Goal: Transaction & Acquisition: Purchase product/service

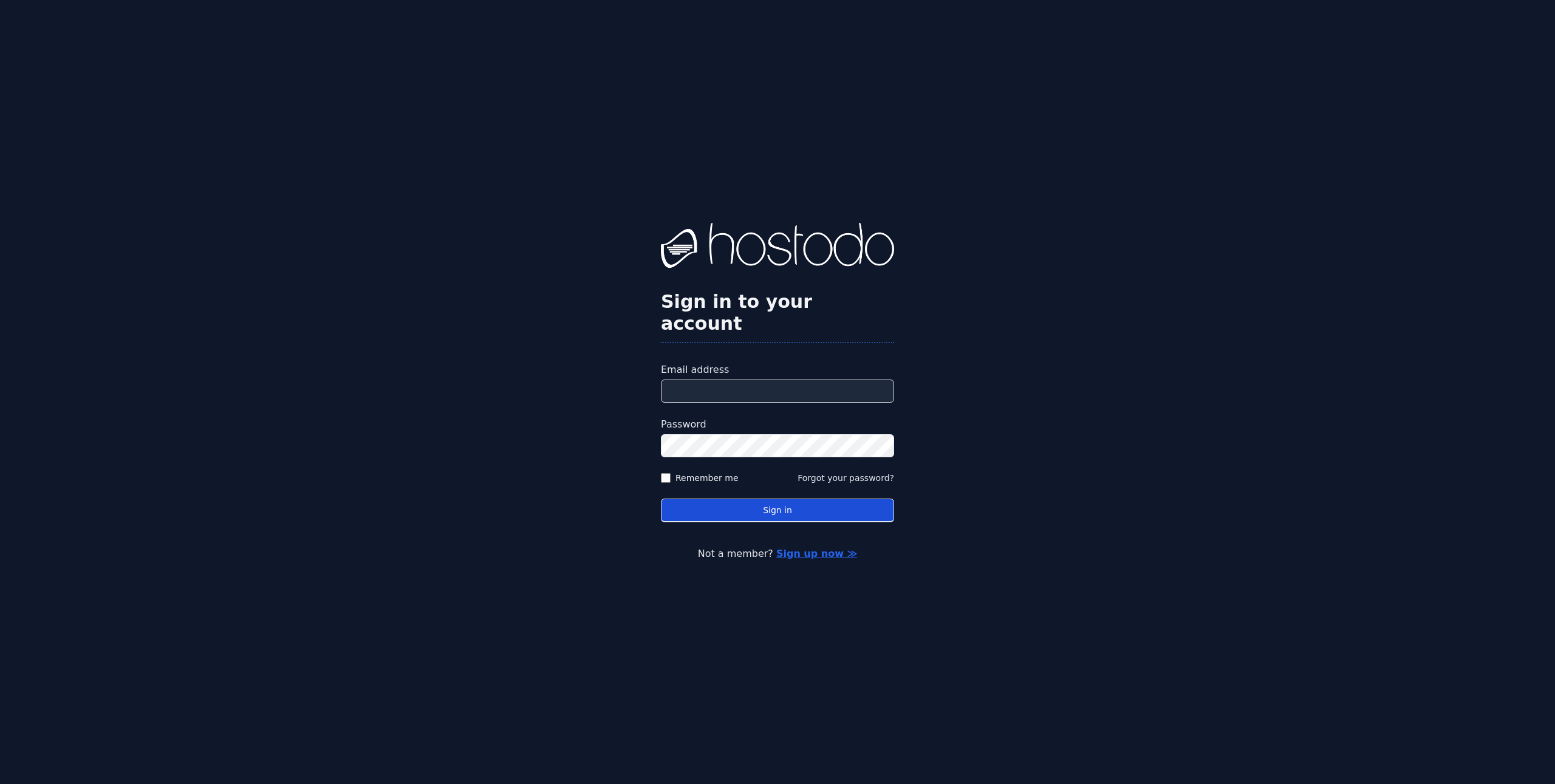
type input "**********"
click at [750, 503] on button "Sign in" at bounding box center [777, 510] width 233 height 24
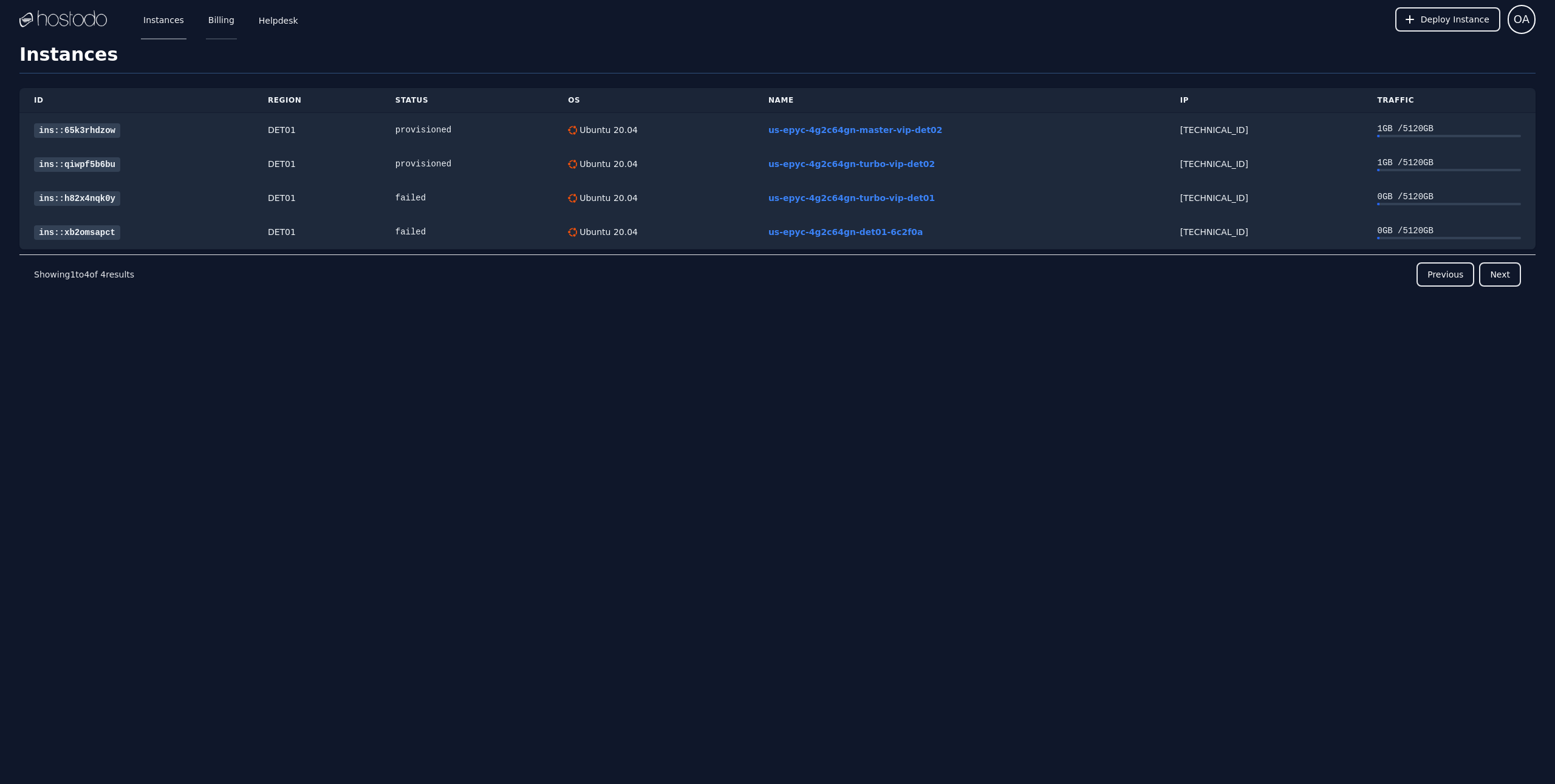
click at [212, 22] on link "Billing" at bounding box center [221, 19] width 31 height 40
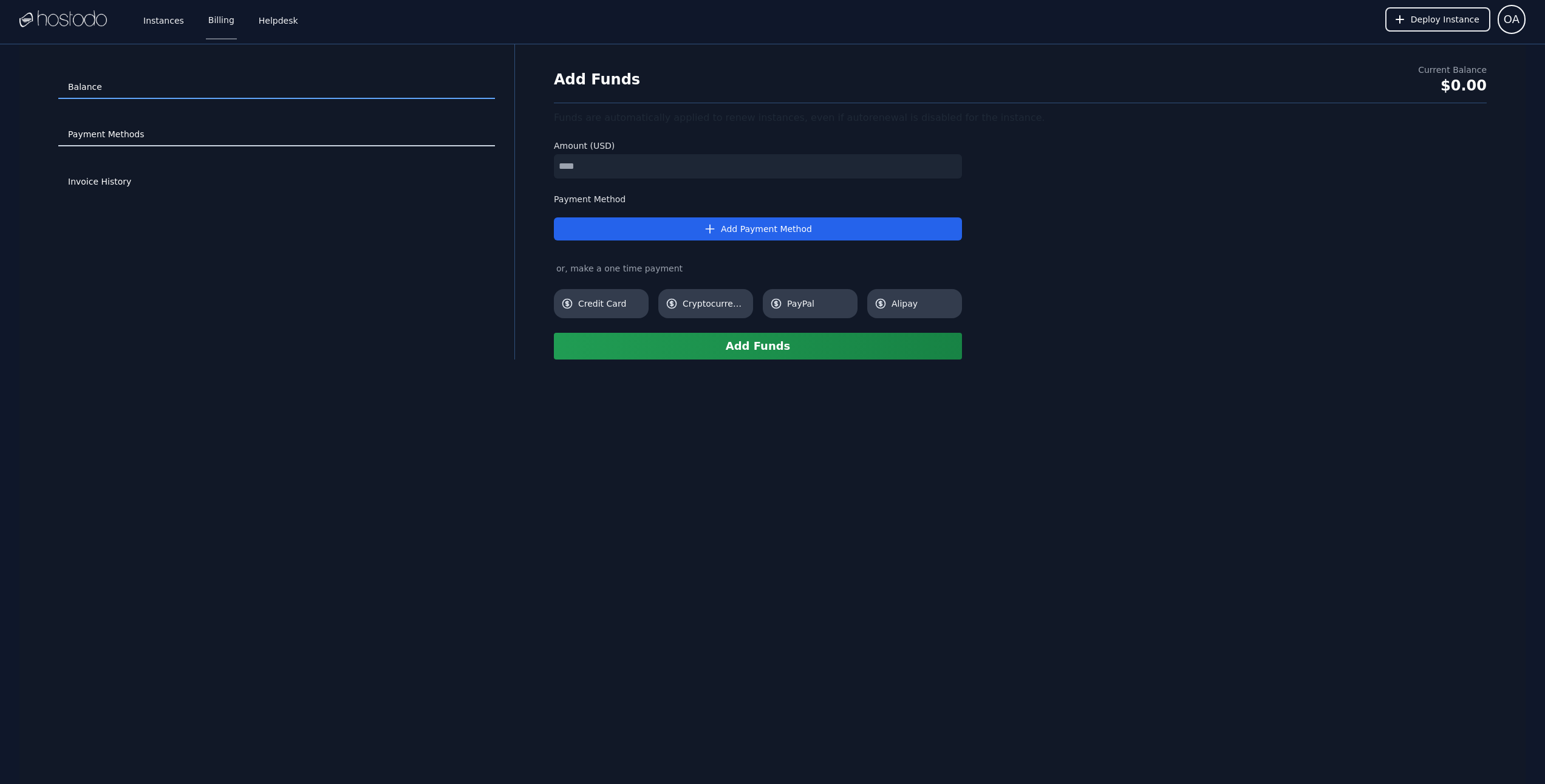
click at [102, 141] on link "Payment Methods" at bounding box center [276, 135] width 437 height 23
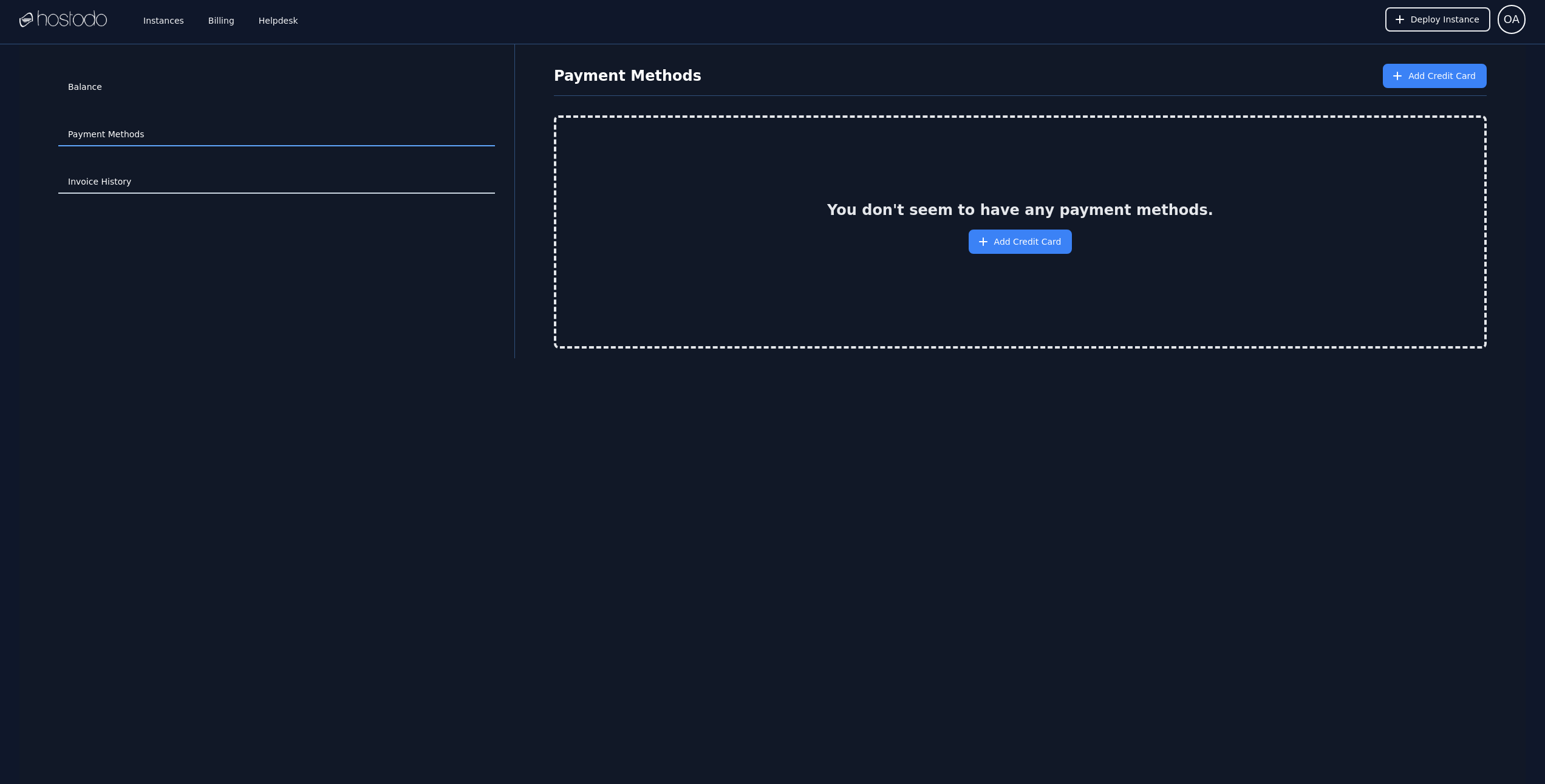
click at [108, 181] on link "Invoice History" at bounding box center [276, 182] width 437 height 23
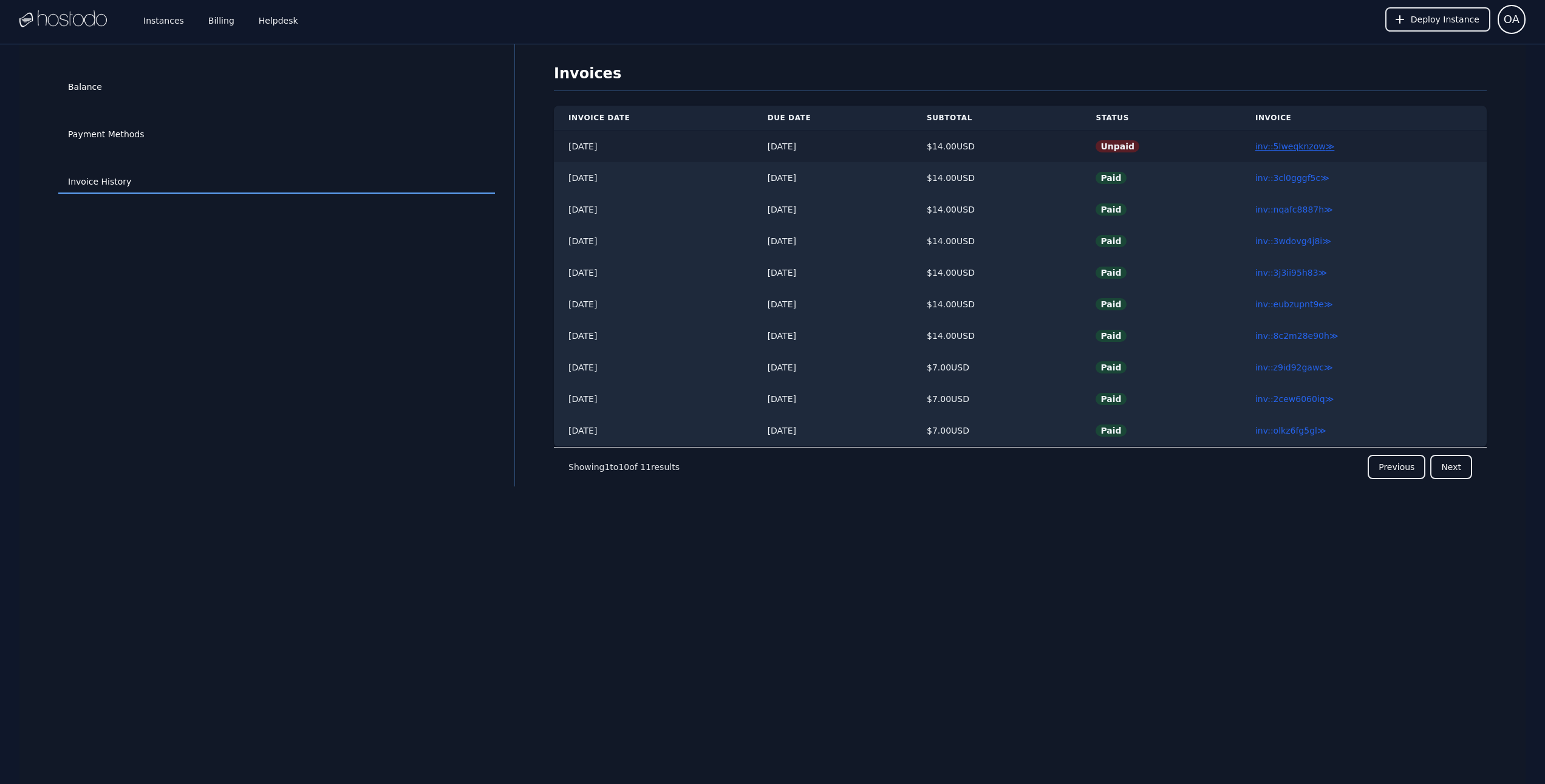
click at [1296, 150] on link "inv::5lweqknzow ≫" at bounding box center [1295, 146] width 79 height 10
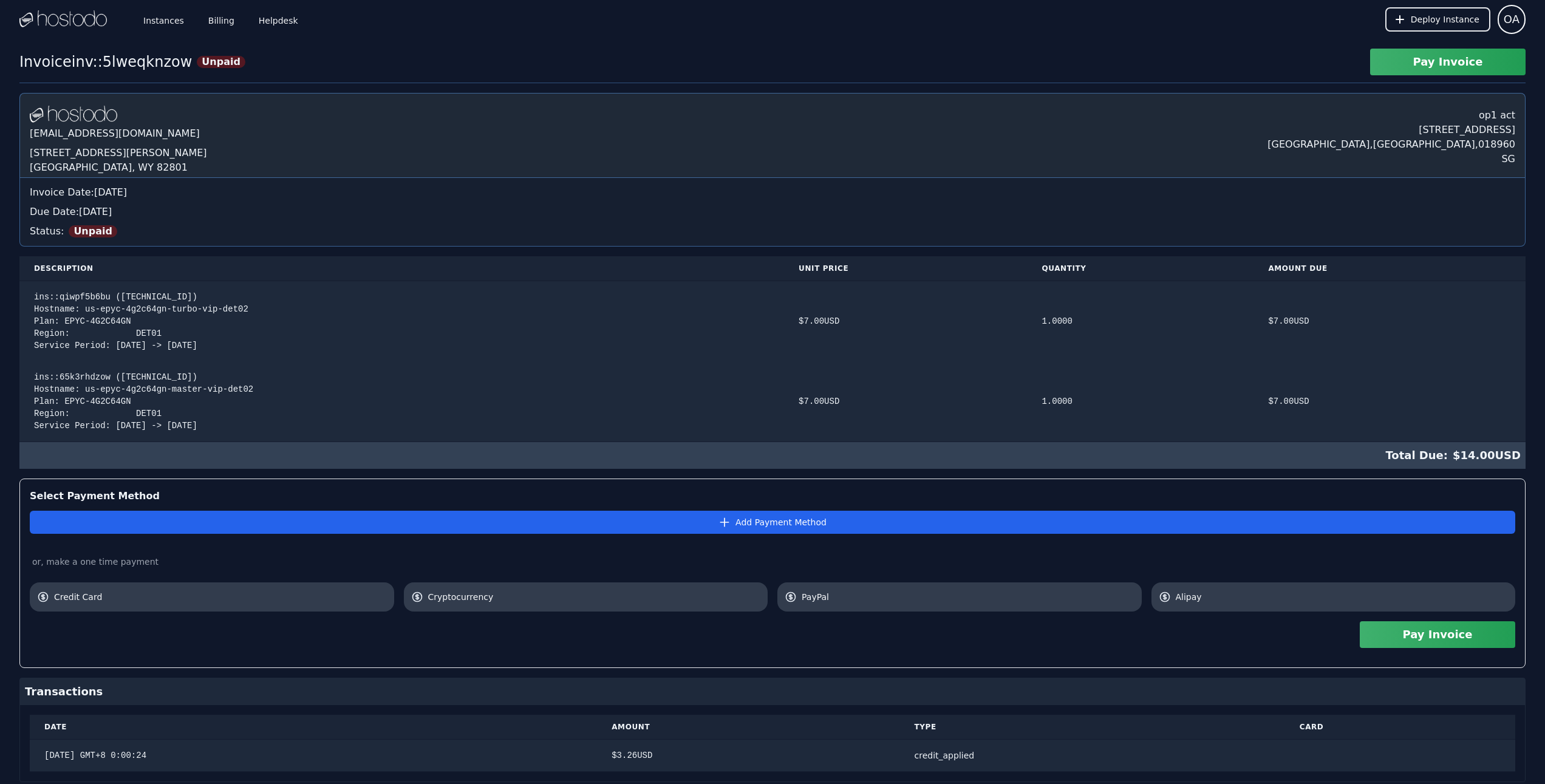
click at [1415, 639] on button "Pay Invoice" at bounding box center [1437, 634] width 155 height 26
click at [829, 600] on span "PayPal" at bounding box center [968, 596] width 333 height 12
click at [834, 597] on span "PayPal" at bounding box center [968, 596] width 333 height 12
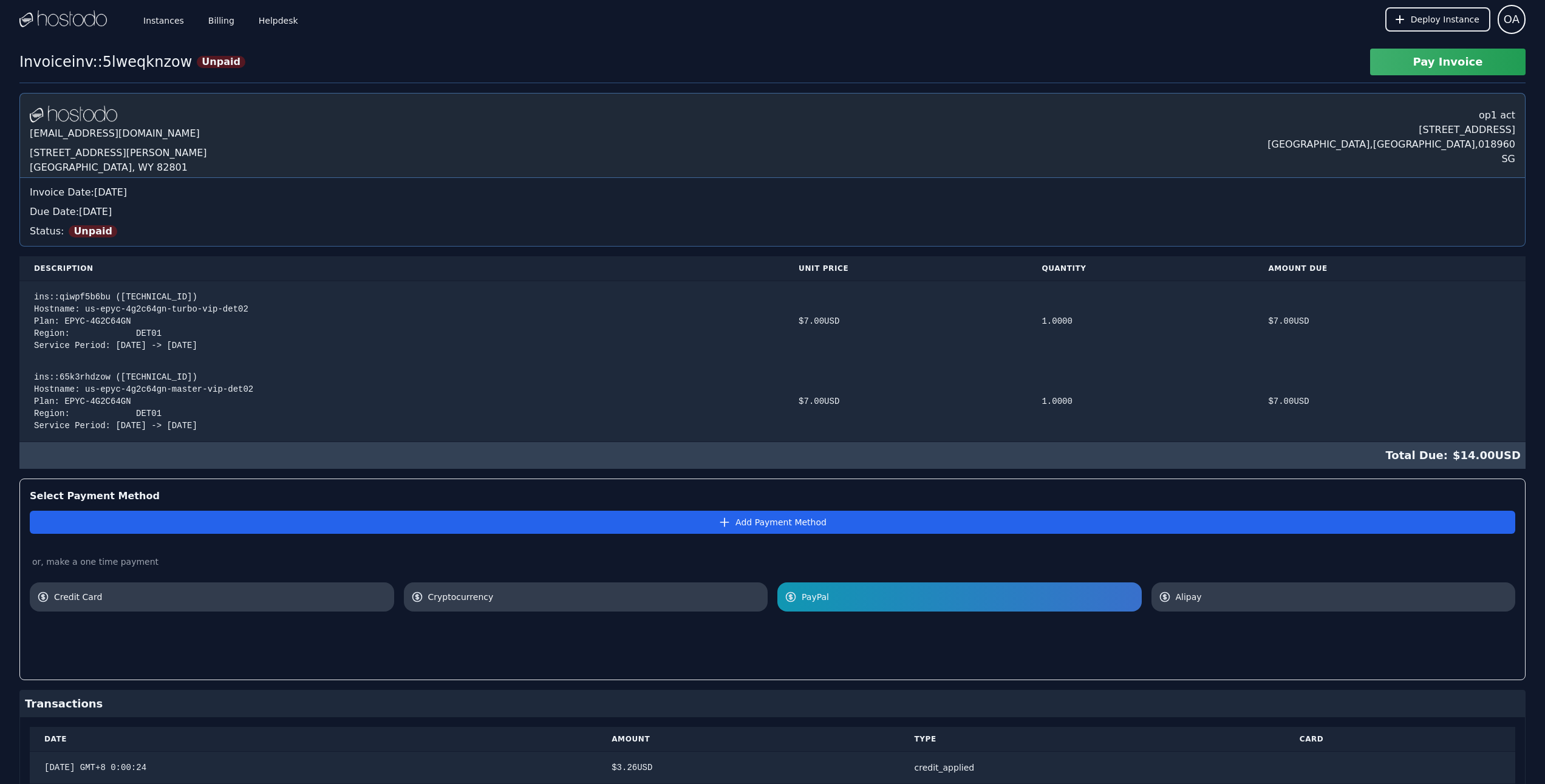
click at [1185, 662] on div at bounding box center [772, 640] width 1486 height 58
click at [1411, 56] on button "Pay Invoice" at bounding box center [1448, 62] width 155 height 26
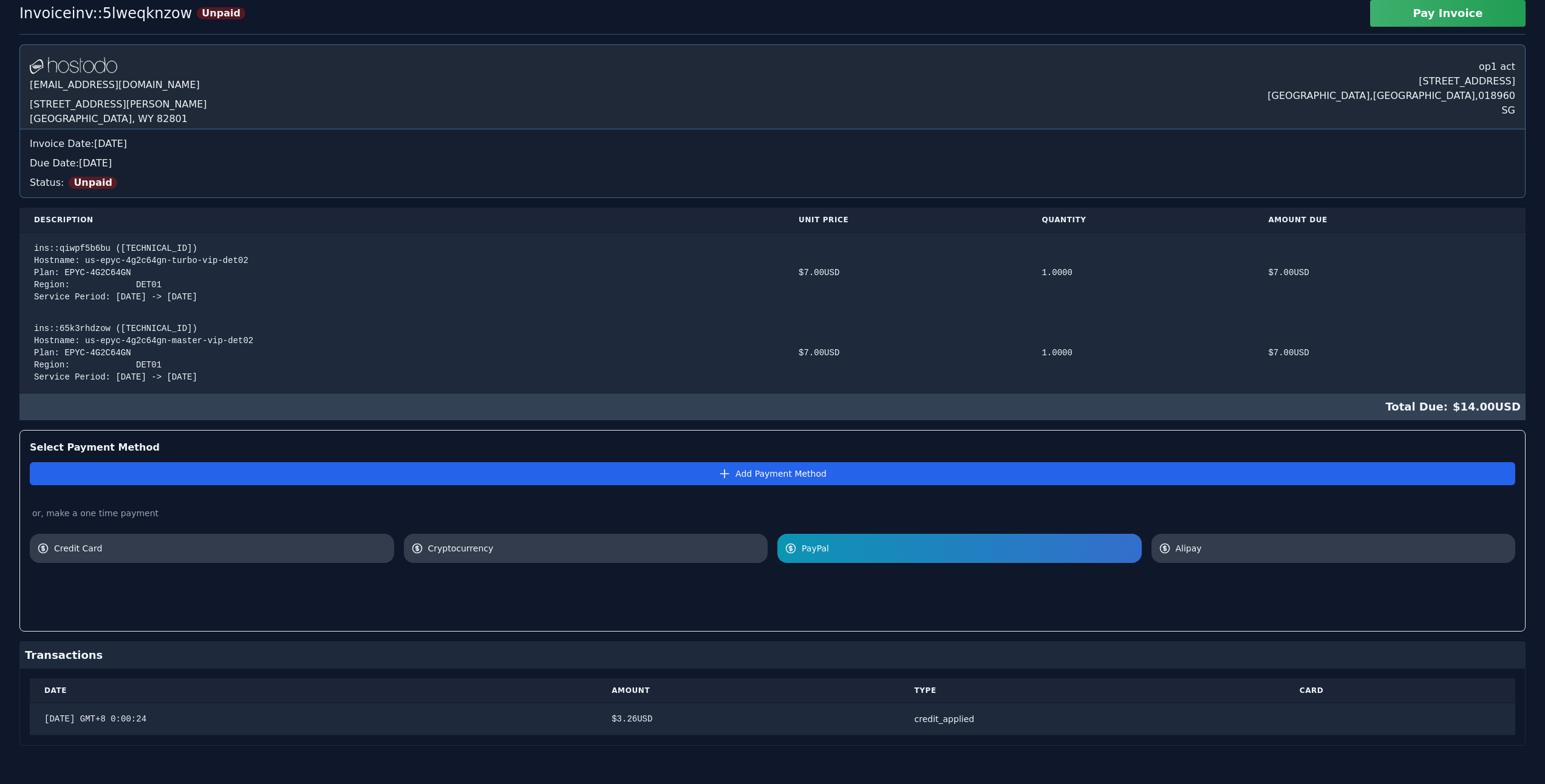
click at [885, 547] on span "PayPal" at bounding box center [968, 548] width 333 height 12
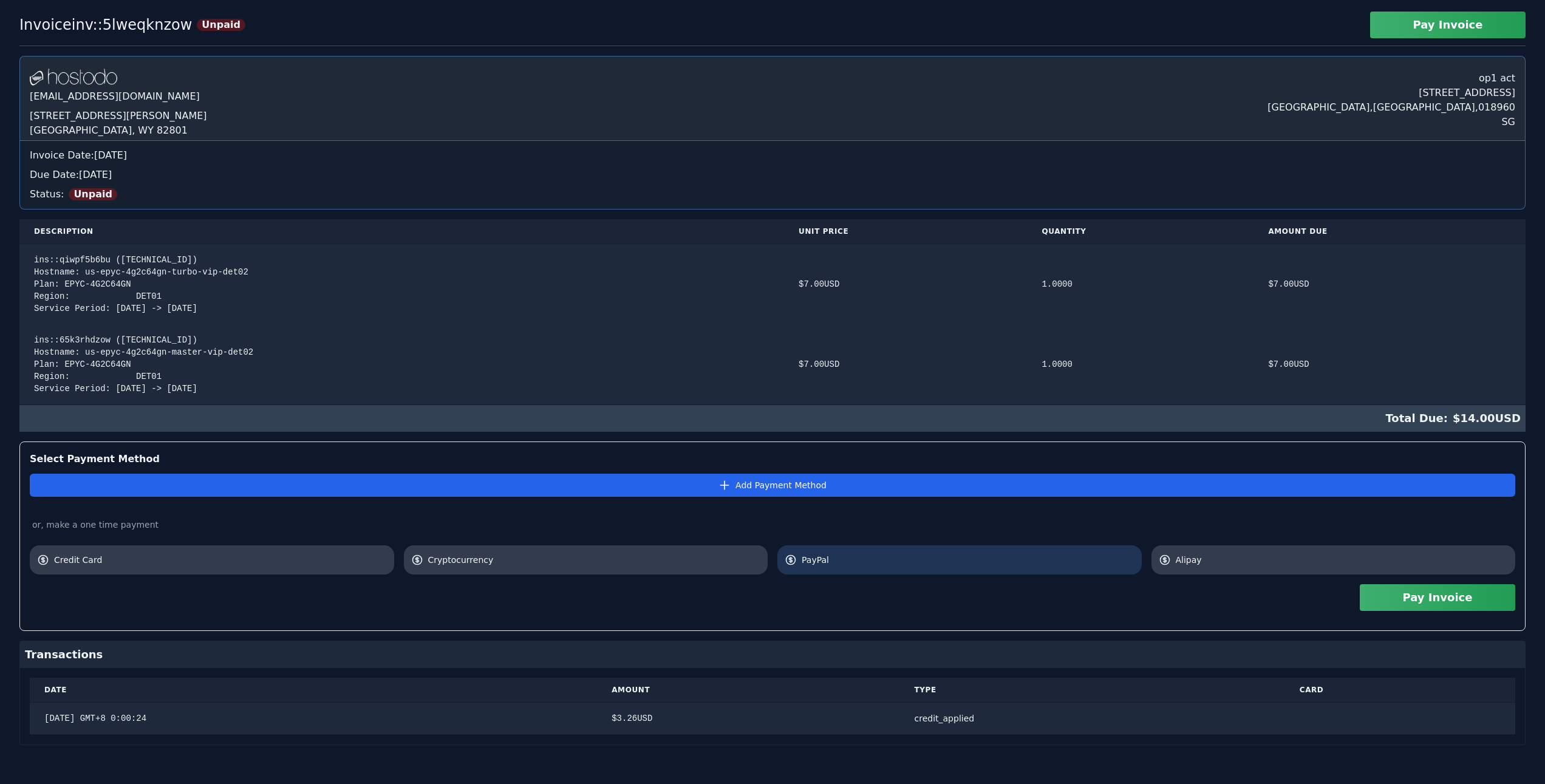
click at [998, 564] on span "PayPal" at bounding box center [968, 559] width 333 height 12
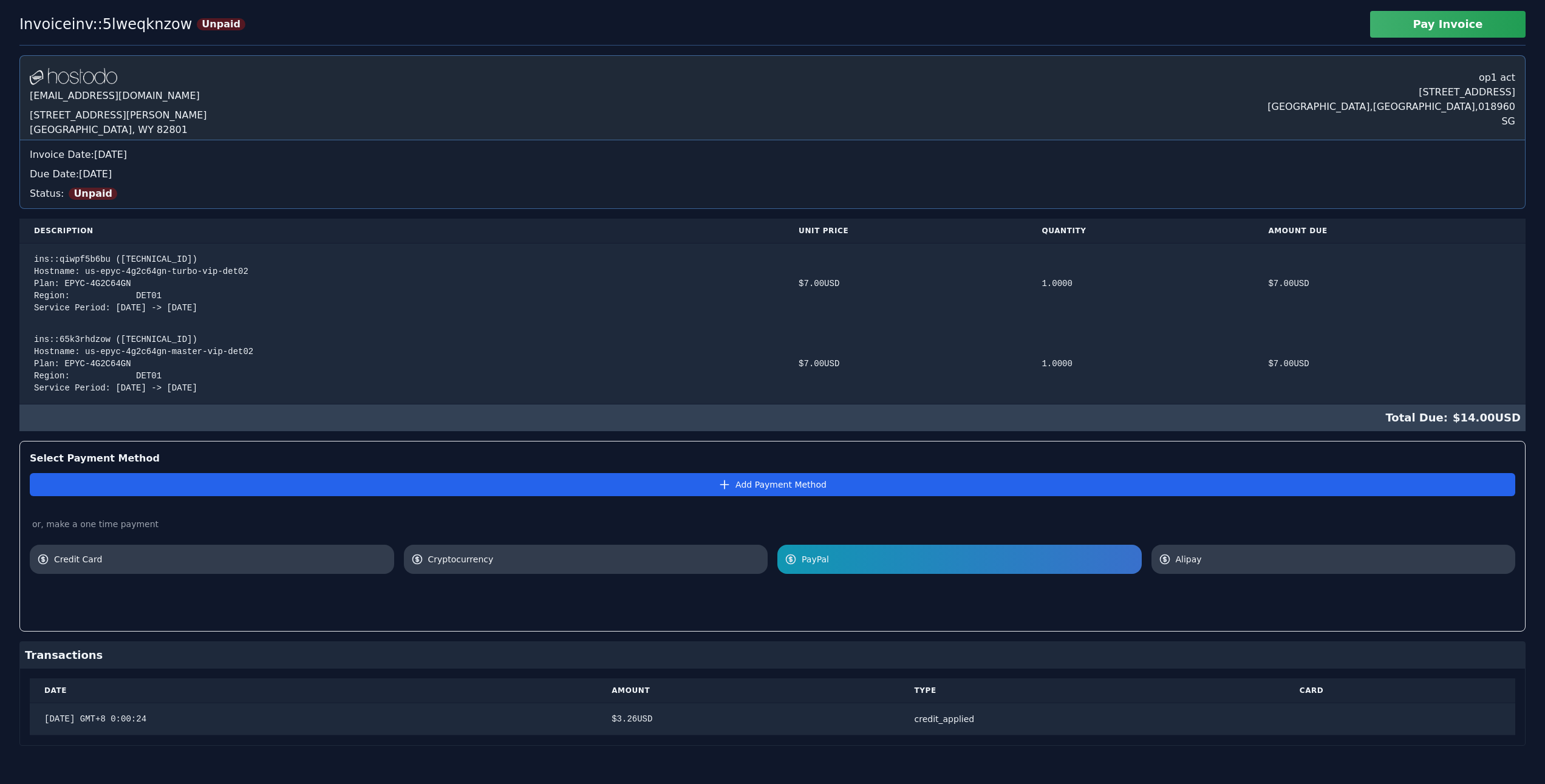
scroll to position [49, 0]
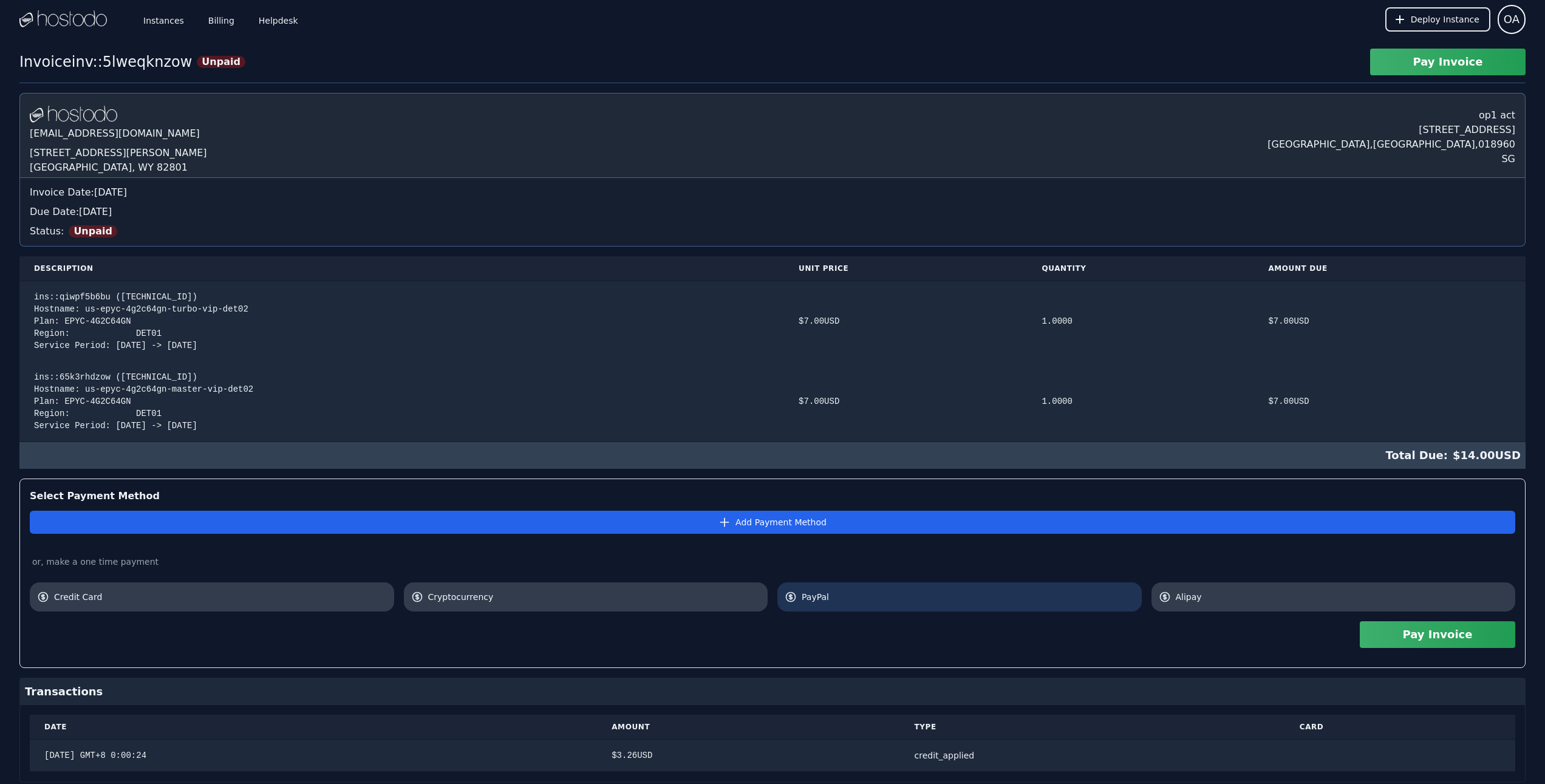
click at [845, 595] on span "PayPal" at bounding box center [968, 596] width 333 height 12
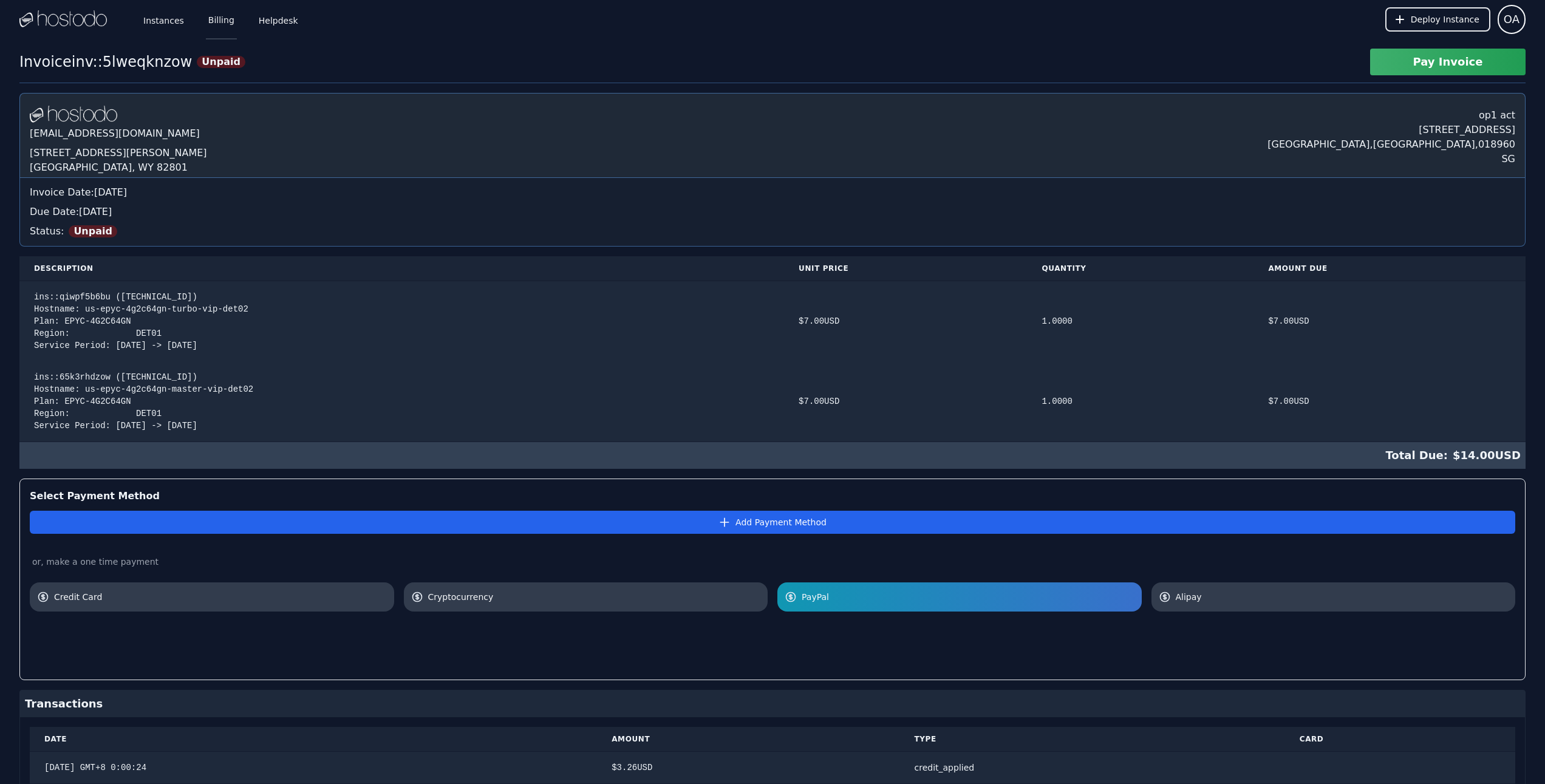
click at [220, 26] on link "Billing" at bounding box center [221, 19] width 31 height 40
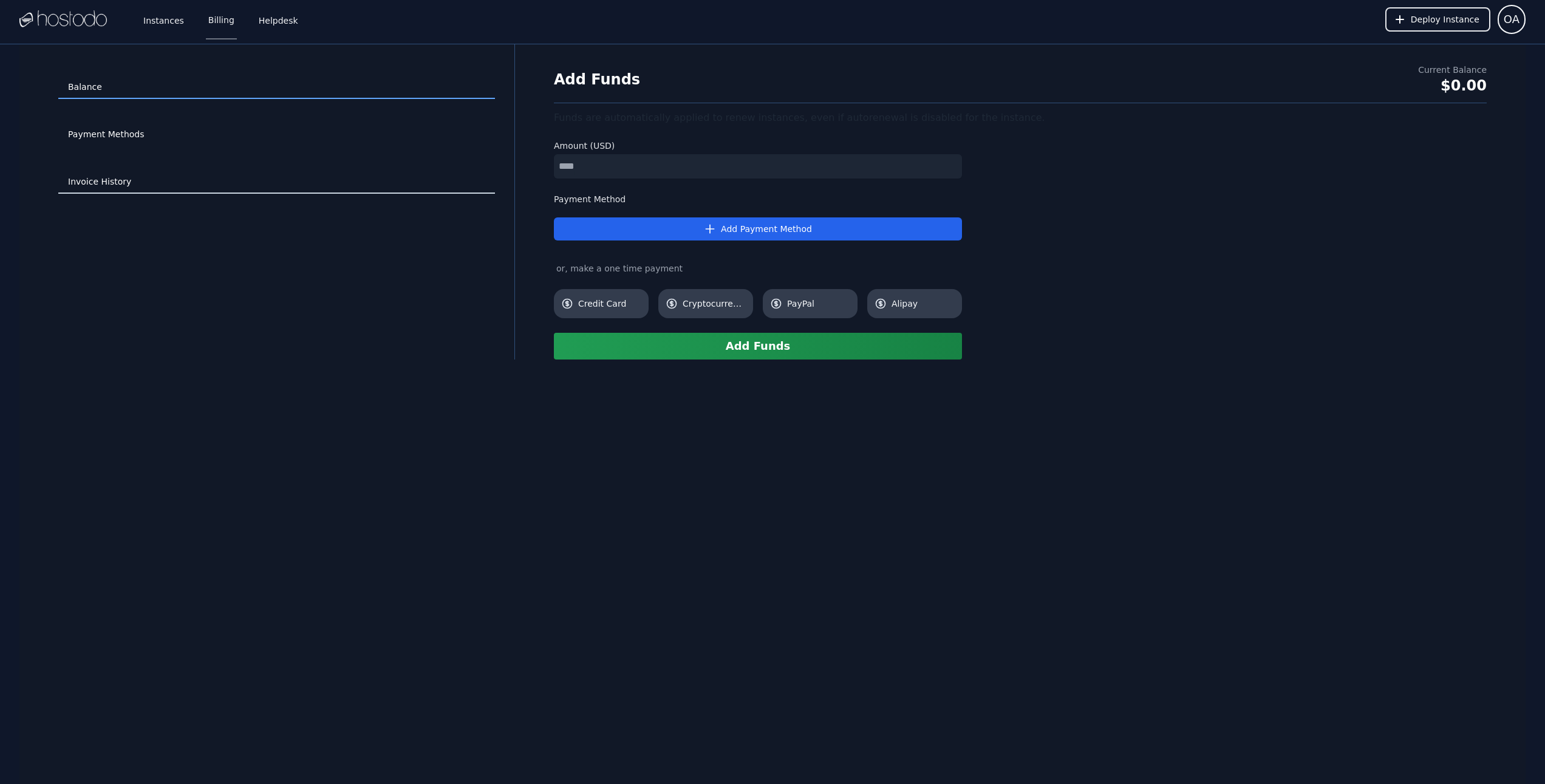
click at [108, 180] on link "Invoice History" at bounding box center [276, 182] width 437 height 23
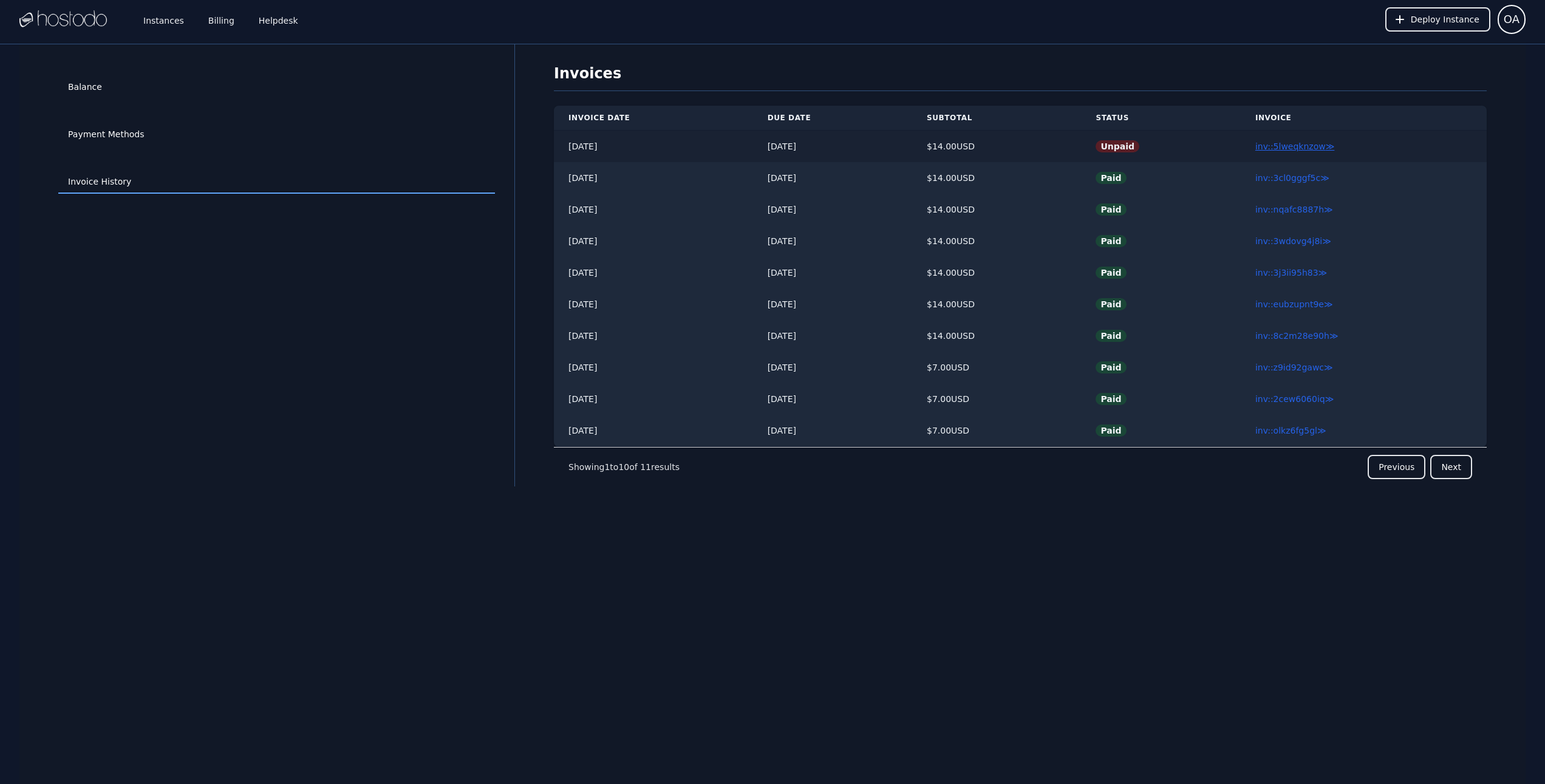
click at [1278, 148] on link "inv::5lweqknzow ≫" at bounding box center [1295, 146] width 79 height 10
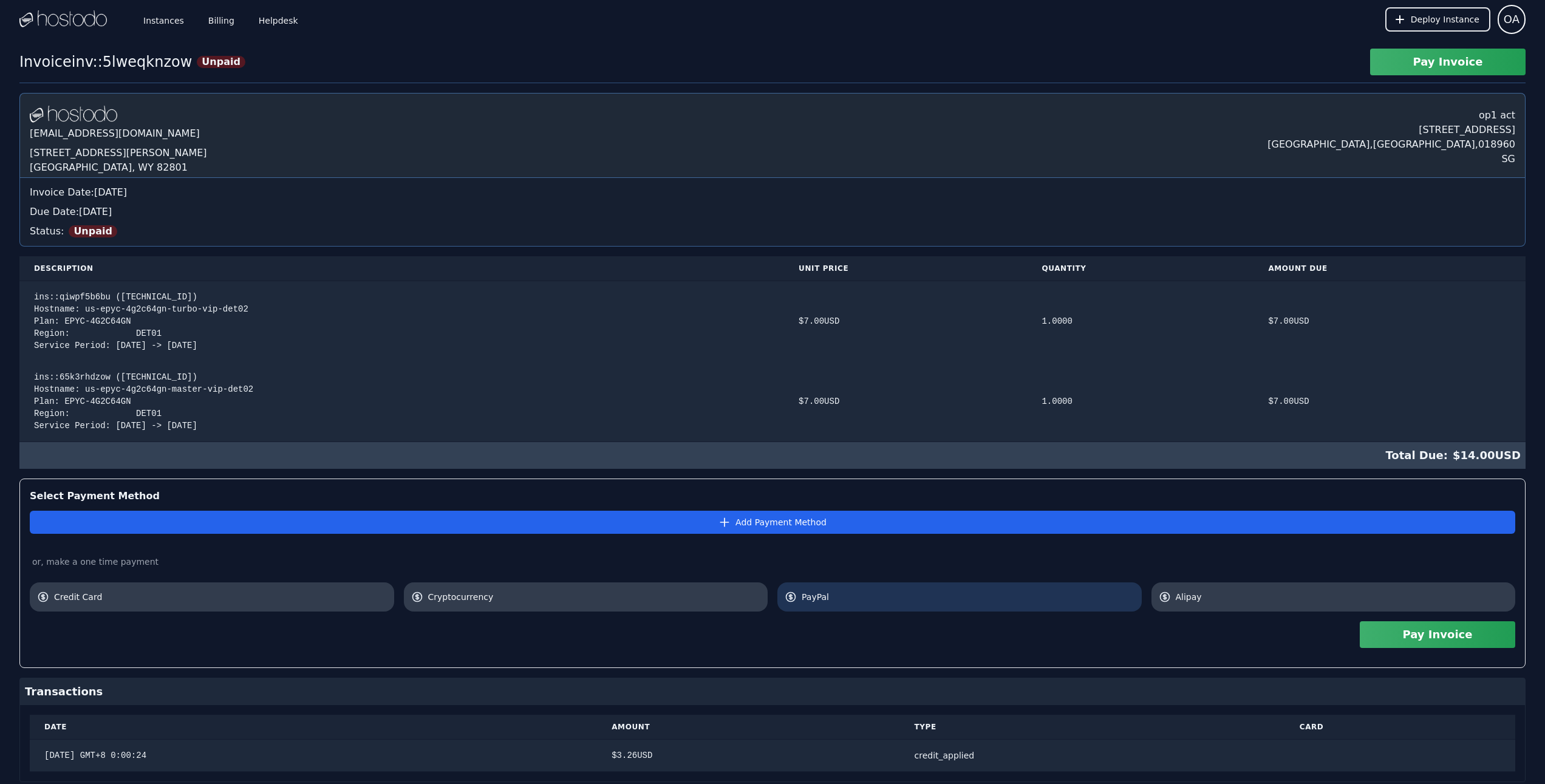
click at [804, 599] on span "PayPal" at bounding box center [968, 596] width 333 height 12
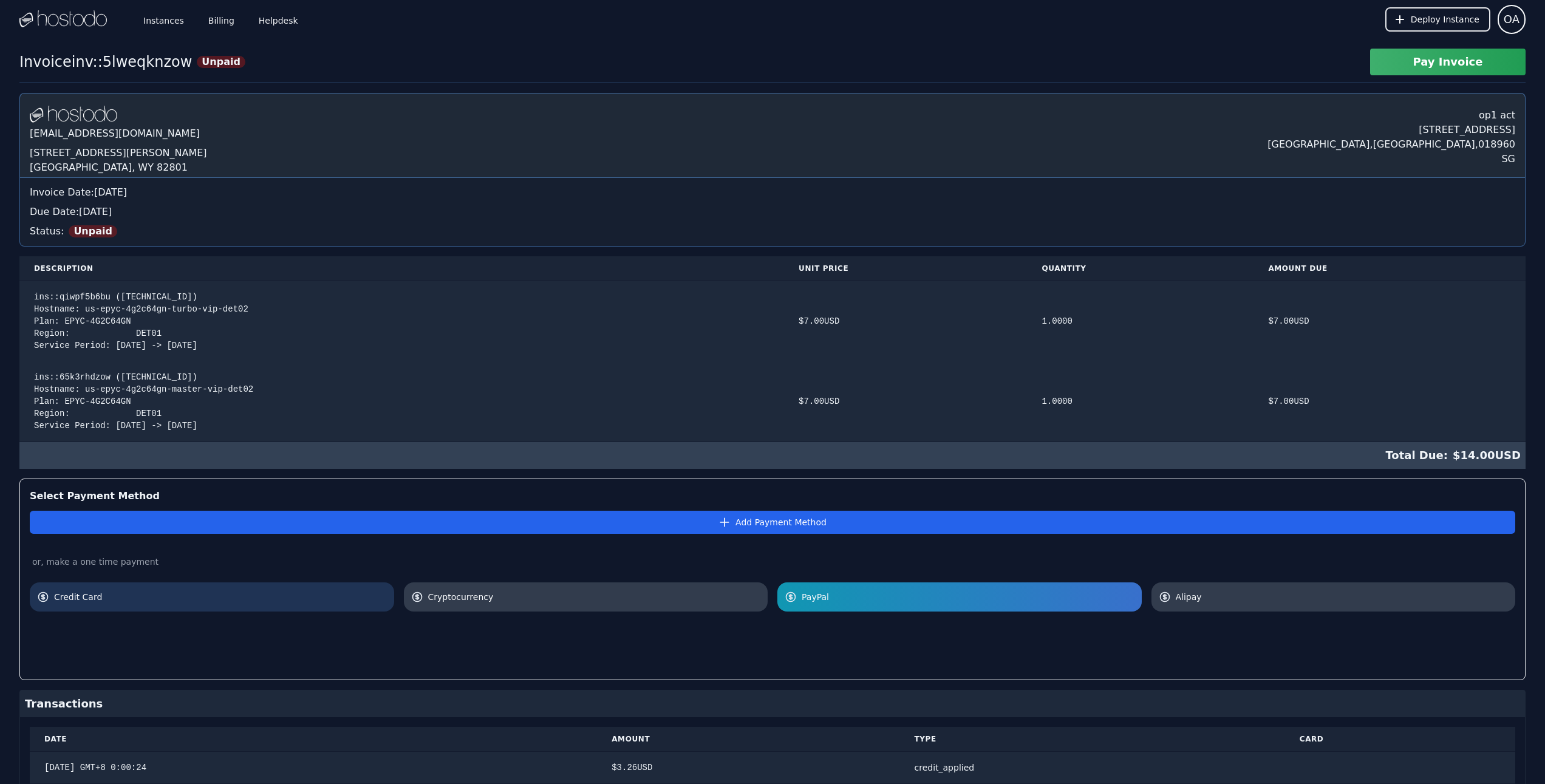
click at [155, 595] on span "Credit Card" at bounding box center [220, 596] width 333 height 12
